Goal: Check status: Check status

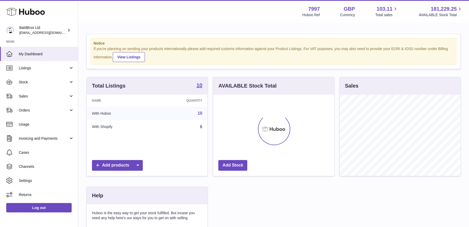
scroll to position [81, 121]
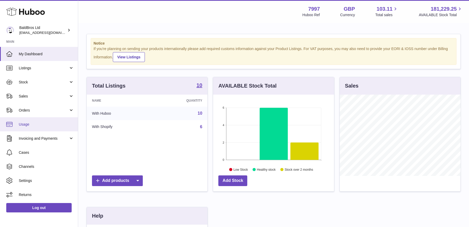
click at [38, 120] on link "Usage" at bounding box center [39, 124] width 78 height 14
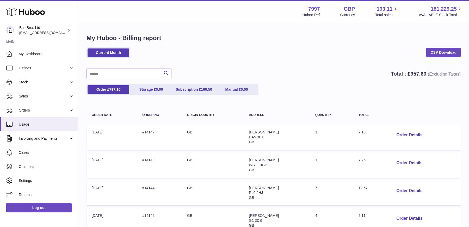
scroll to position [230, 0]
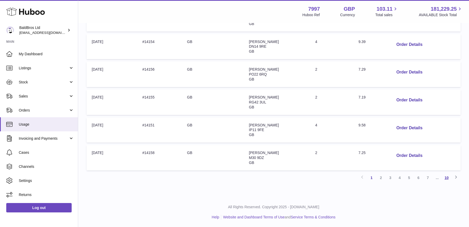
click at [447, 177] on link "10" at bounding box center [446, 177] width 9 height 9
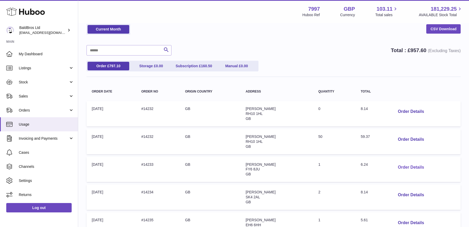
scroll to position [73, 0]
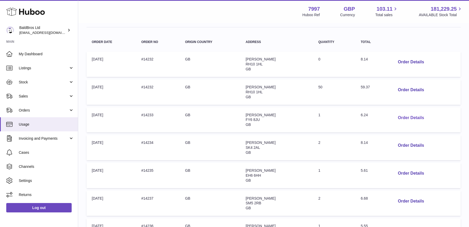
click at [403, 116] on button "Order Details" at bounding box center [411, 118] width 34 height 11
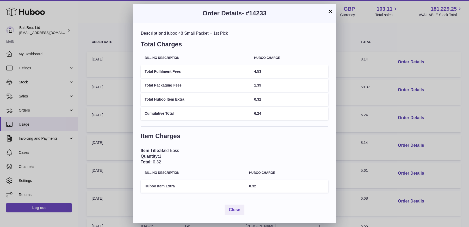
click at [333, 11] on button "×" at bounding box center [330, 11] width 6 height 6
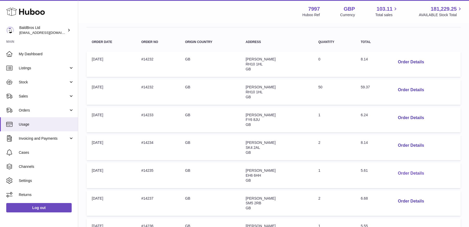
click at [411, 173] on button "Order Details" at bounding box center [411, 173] width 34 height 11
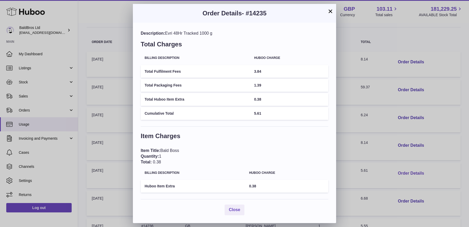
click at [411, 173] on div "× Order Details - #14235 Description: Evri 48Hr Tracked 1000 g Total Charges Bi…" at bounding box center [234, 113] width 469 height 227
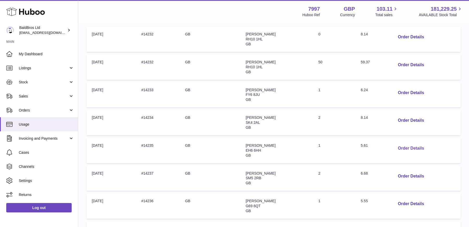
scroll to position [108, 0]
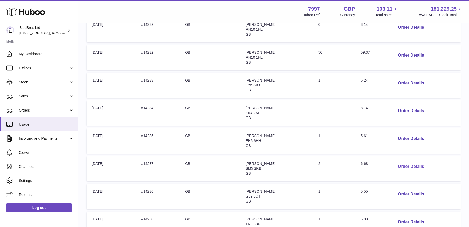
click at [410, 165] on button "Order Details" at bounding box center [411, 166] width 34 height 11
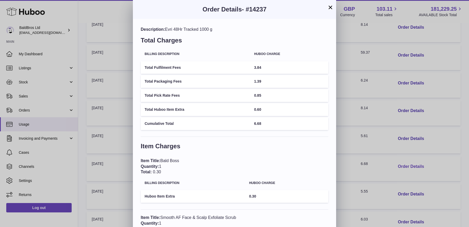
click at [410, 165] on div "× Order Details - #14237 Description: Evri 48Hr Tracked 1000 g Total Charges Bi…" at bounding box center [234, 152] width 469 height 304
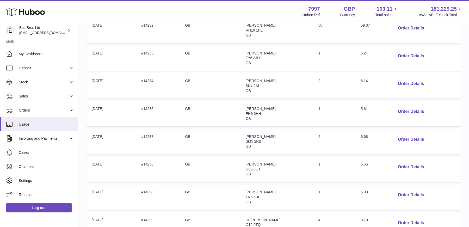
scroll to position [142, 0]
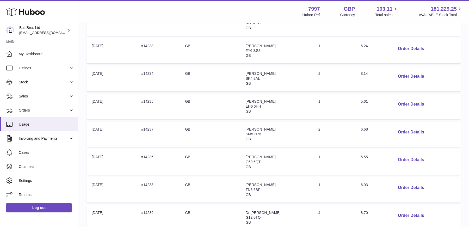
click at [407, 161] on button "Order Details" at bounding box center [411, 160] width 34 height 11
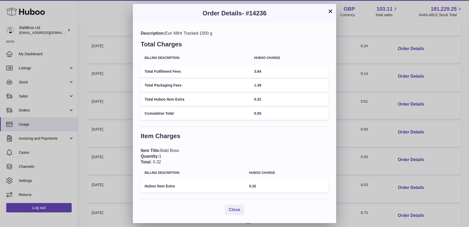
click at [443, 170] on div "× Order Details - #14236 Description: Evri 48Hr Tracked 1000 g Total Charges Bi…" at bounding box center [234, 113] width 469 height 227
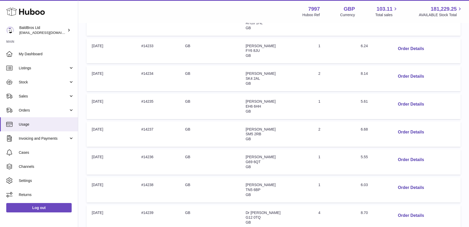
scroll to position [186, 0]
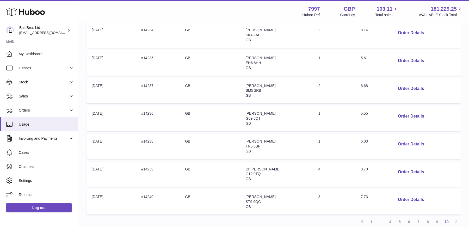
click at [405, 145] on button "Order Details" at bounding box center [411, 144] width 34 height 11
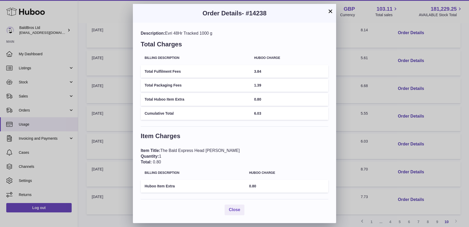
click at [431, 144] on div "× Order Details - #14238 Description: Evri 48Hr Tracked 1000 g Total Charges Bi…" at bounding box center [234, 113] width 469 height 227
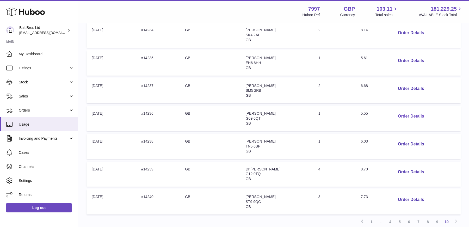
click at [407, 117] on button "Order Details" at bounding box center [411, 116] width 34 height 11
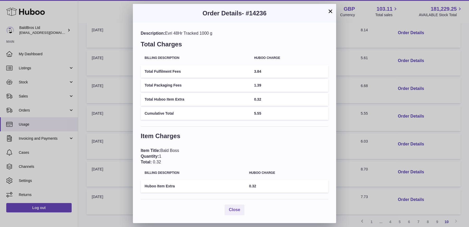
click at [431, 136] on div "× Order Details - #14236 Description: Evri 48Hr Tracked 1000 g Total Charges Bi…" at bounding box center [234, 113] width 469 height 227
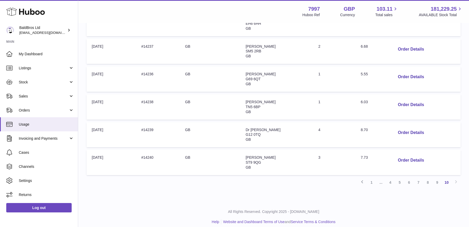
scroll to position [230, 0]
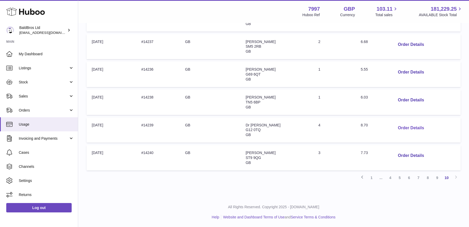
click at [408, 130] on button "Order Details" at bounding box center [411, 128] width 34 height 11
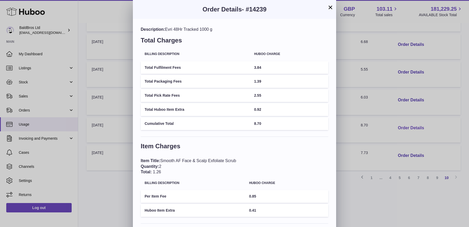
click at [408, 130] on div "× Order Details - #14239 Description: Evri 48Hr Tracked 1000 g Total Charges Bi…" at bounding box center [234, 159] width 469 height 318
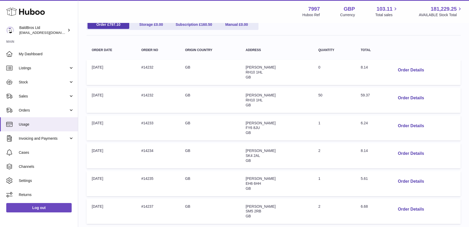
scroll to position [54, 0]
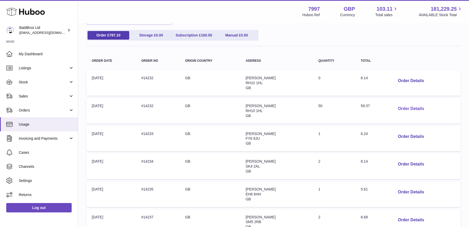
click at [408, 108] on button "Order Details" at bounding box center [411, 108] width 34 height 11
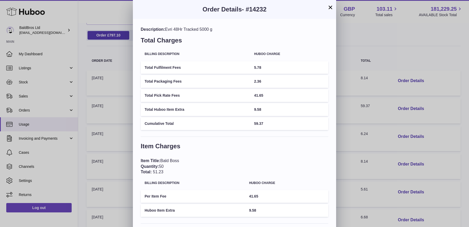
click at [342, 74] on div "× Order Details - #14232 Description: Evri 48Hr Tracked 5000 g Total Charges Bi…" at bounding box center [234, 123] width 469 height 247
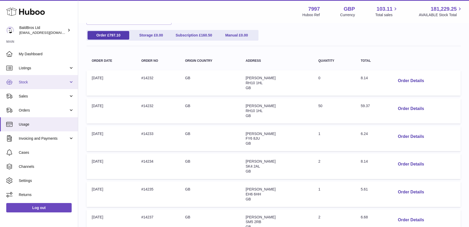
click at [53, 80] on span "Stock" at bounding box center [44, 82] width 50 height 5
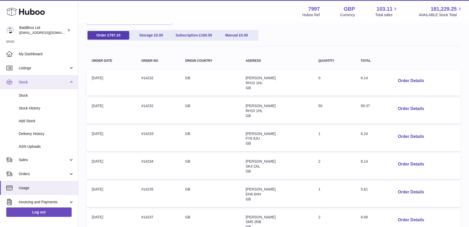
click at [44, 82] on span "Stock" at bounding box center [44, 82] width 50 height 5
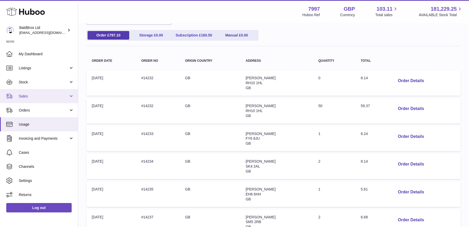
click at [41, 97] on span "Sales" at bounding box center [44, 96] width 50 height 5
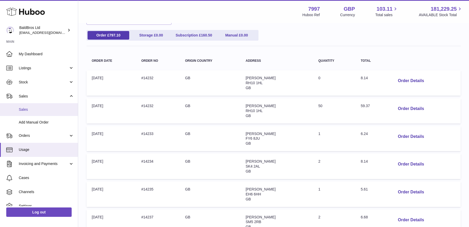
click at [38, 113] on link "Sales" at bounding box center [39, 109] width 78 height 13
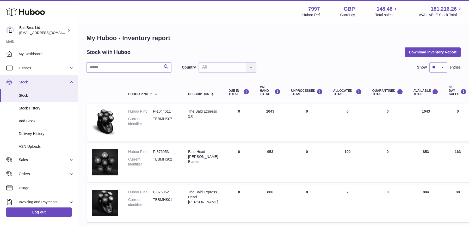
click at [53, 84] on span "Stock" at bounding box center [44, 82] width 50 height 5
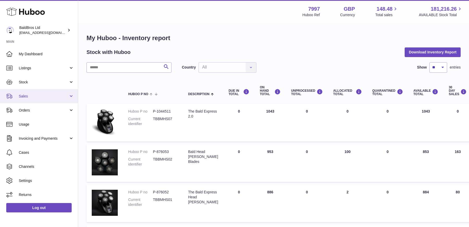
click at [45, 95] on span "Sales" at bounding box center [44, 96] width 50 height 5
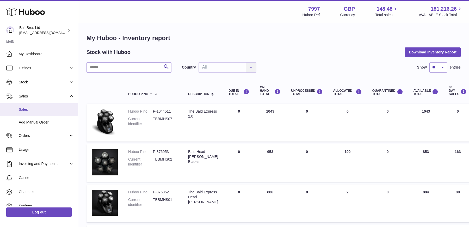
click at [38, 111] on span "Sales" at bounding box center [46, 109] width 55 height 5
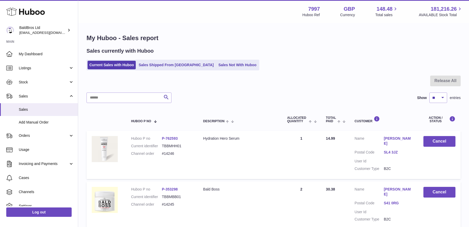
click at [159, 66] on link "Sales Shipped From [GEOGRAPHIC_DATA]" at bounding box center [176, 65] width 79 height 9
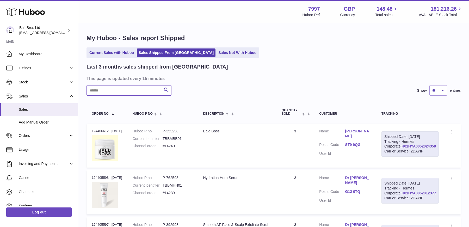
click at [135, 89] on input "text" at bounding box center [129, 90] width 85 height 10
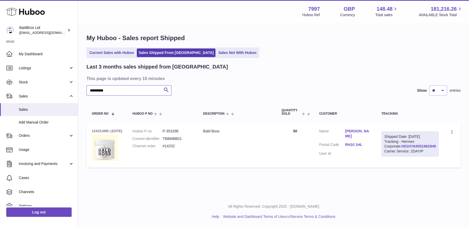
type input "**********"
click at [415, 148] on link "H01HYA0051962949" at bounding box center [419, 146] width 34 height 4
